Goal: Find specific page/section: Locate a particular part of the current website

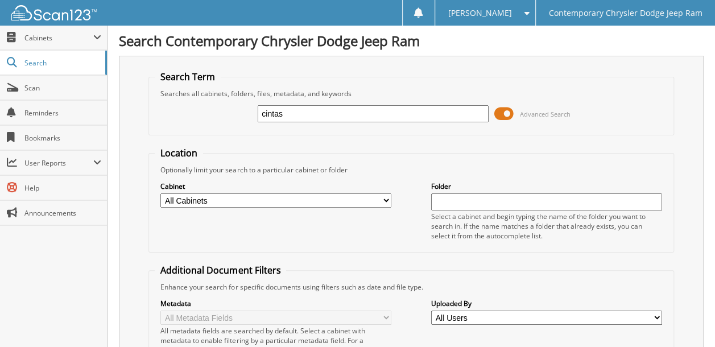
type input "cintas"
click at [385, 197] on select "All Cabinets ACCOUNTING ACCOUNTS PAYABLE 2012 ACCOUNTS PAYABLE 2013 ACCOUNTS PA…" at bounding box center [275, 200] width 231 height 14
select select "50760"
click at [160, 193] on select "All Cabinets ACCOUNTING ACCOUNTS PAYABLE 2012 ACCOUNTS PAYABLE 2013 ACCOUNTS PA…" at bounding box center [275, 200] width 231 height 14
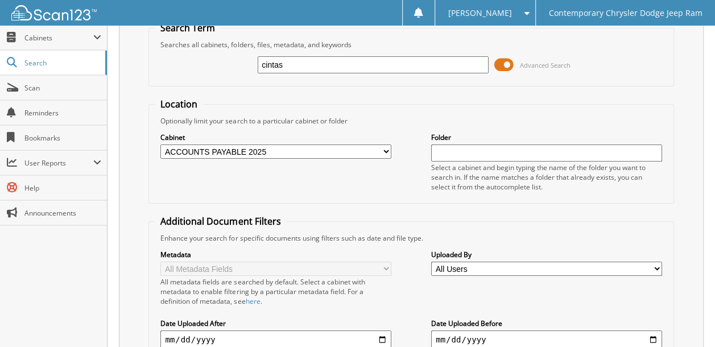
scroll to position [171, 0]
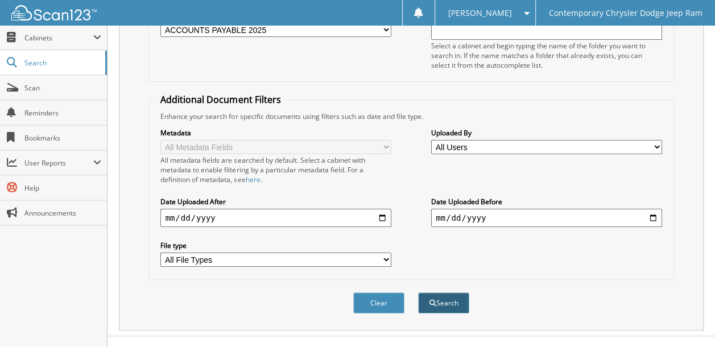
click at [436, 292] on button "Search" at bounding box center [443, 302] width 51 height 21
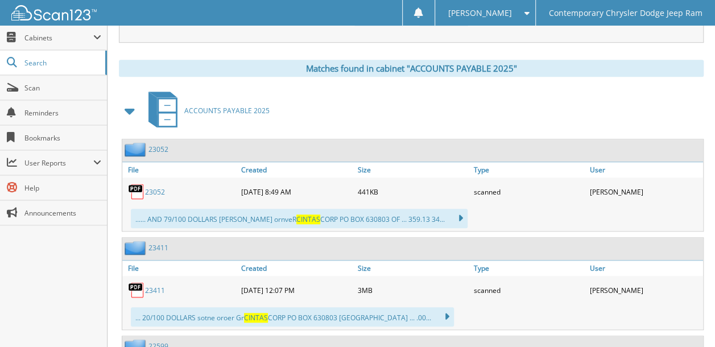
scroll to position [512, 0]
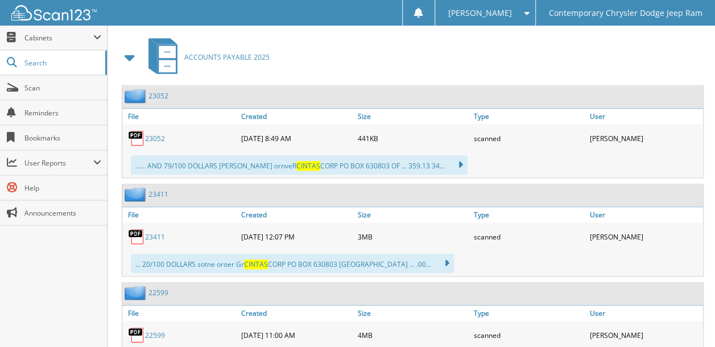
click at [157, 189] on link "23411" at bounding box center [158, 194] width 20 height 10
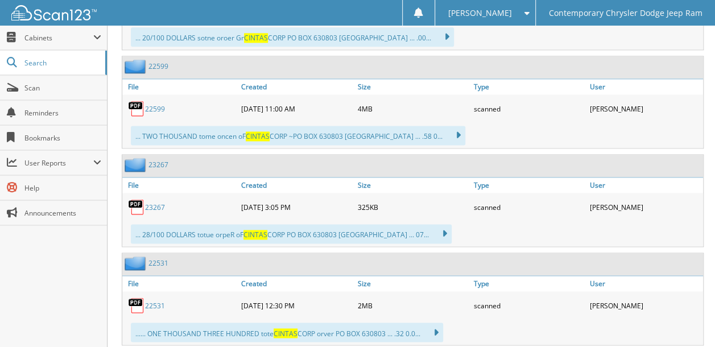
scroll to position [739, 0]
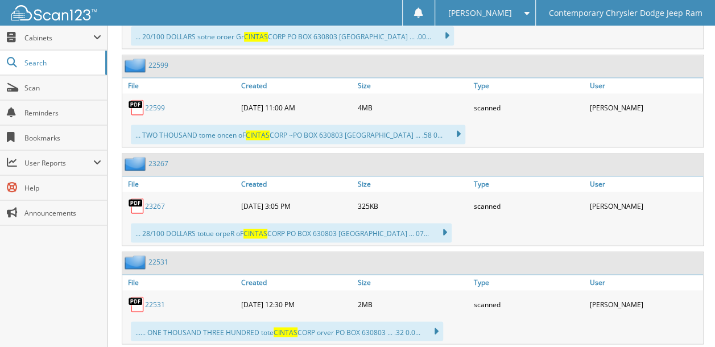
click at [154, 201] on link "23267" at bounding box center [155, 206] width 20 height 10
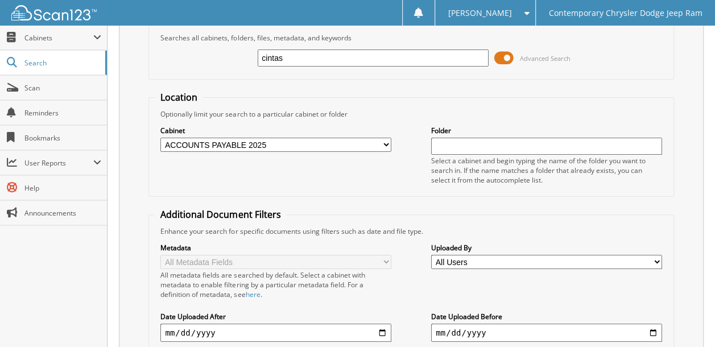
scroll to position [0, 0]
